Goal: Navigation & Orientation: Find specific page/section

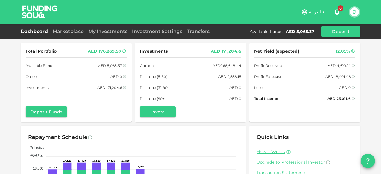
click at [36, 32] on link "Dashboard" at bounding box center [35, 32] width 29 height 6
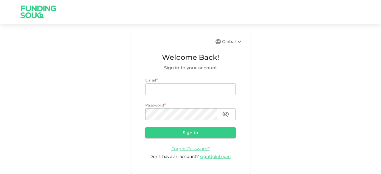
type input "[EMAIL_ADDRESS][DOMAIN_NAME]"
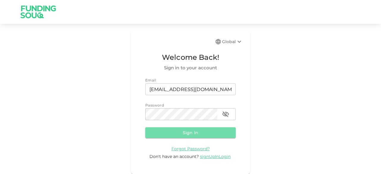
click at [195, 133] on button "Sign in" at bounding box center [190, 132] width 91 height 11
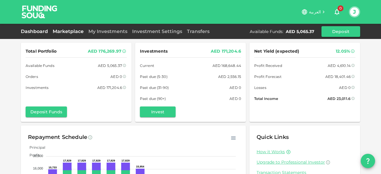
click at [64, 31] on link "Marketplace" at bounding box center [68, 32] width 36 height 6
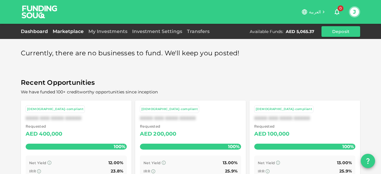
click at [37, 29] on link "Dashboard" at bounding box center [35, 32] width 29 height 6
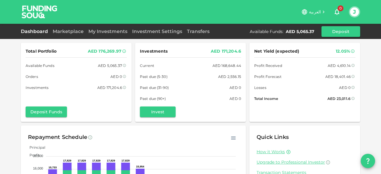
click at [33, 15] on img at bounding box center [39, 12] width 45 height 24
click at [73, 32] on link "Marketplace" at bounding box center [68, 32] width 36 height 6
